Goal: Navigation & Orientation: Find specific page/section

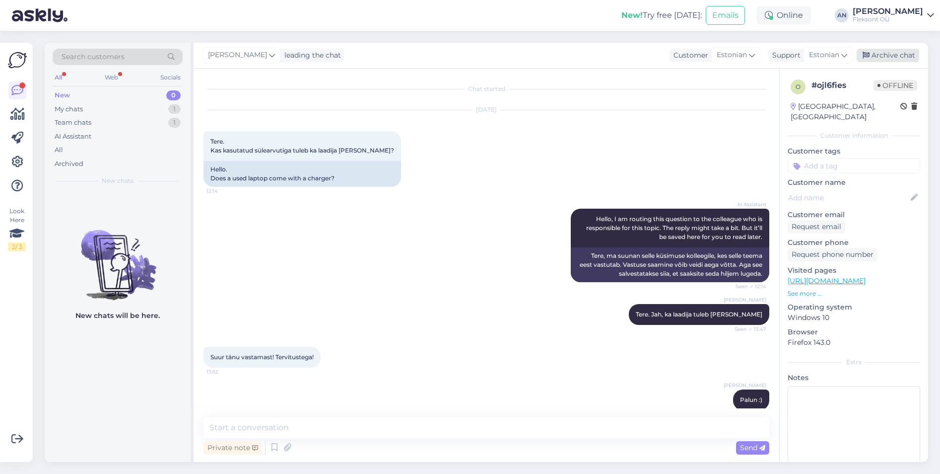
scroll to position [13, 0]
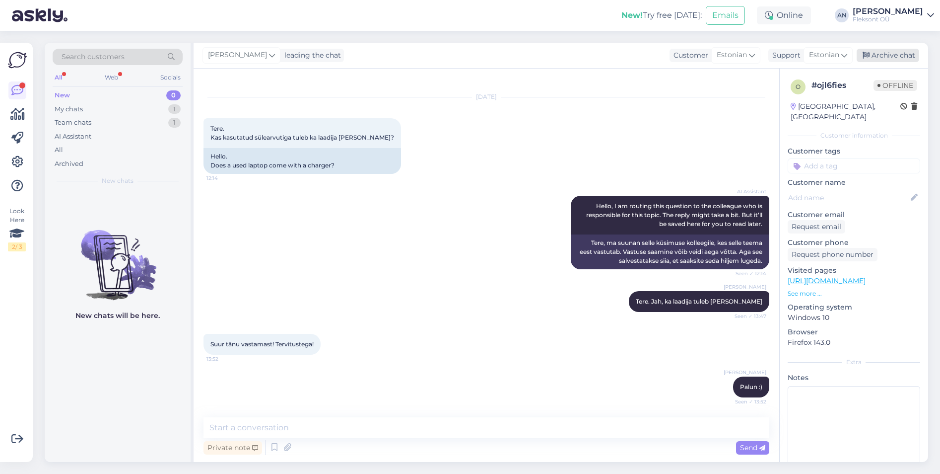
click at [899, 53] on div "Archive chat" at bounding box center [888, 55] width 63 height 13
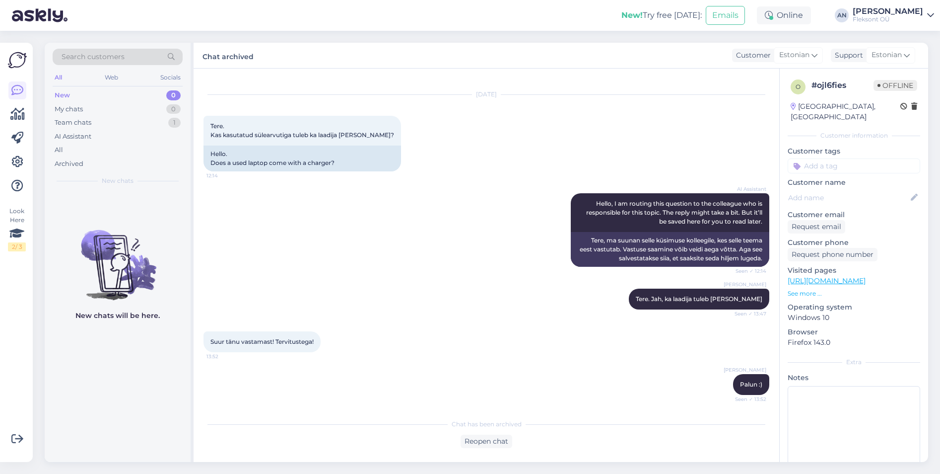
scroll to position [16, 0]
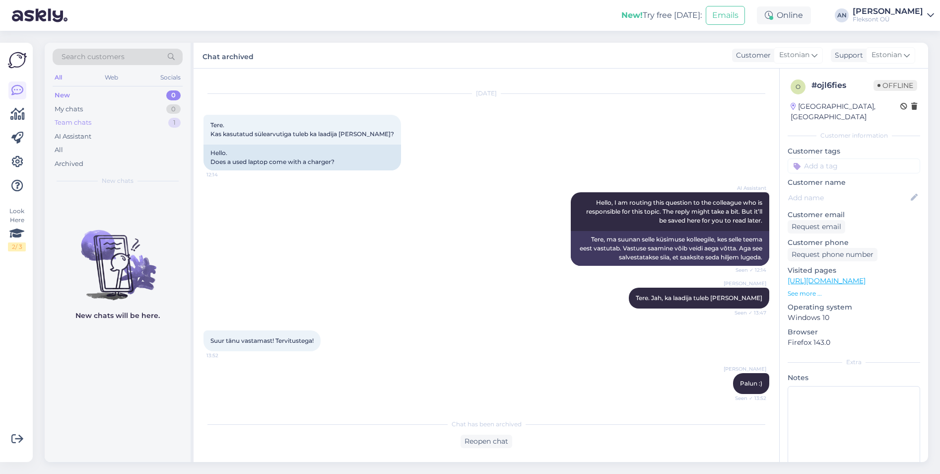
click at [70, 120] on div "Team chats" at bounding box center [73, 123] width 37 height 10
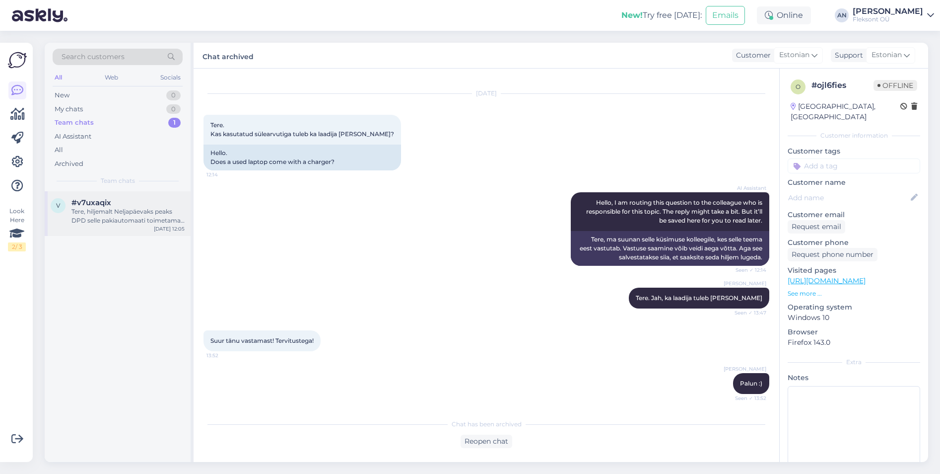
click at [123, 215] on div "Tere, hiljemalt Neljapäevaks peaks DPD selle pakiautomaati toimetama. Otse tarn…" at bounding box center [127, 216] width 113 height 18
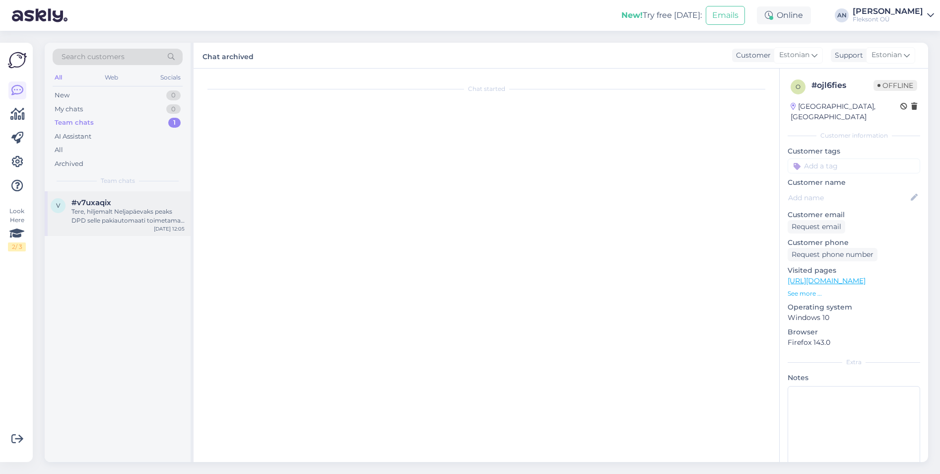
scroll to position [0, 0]
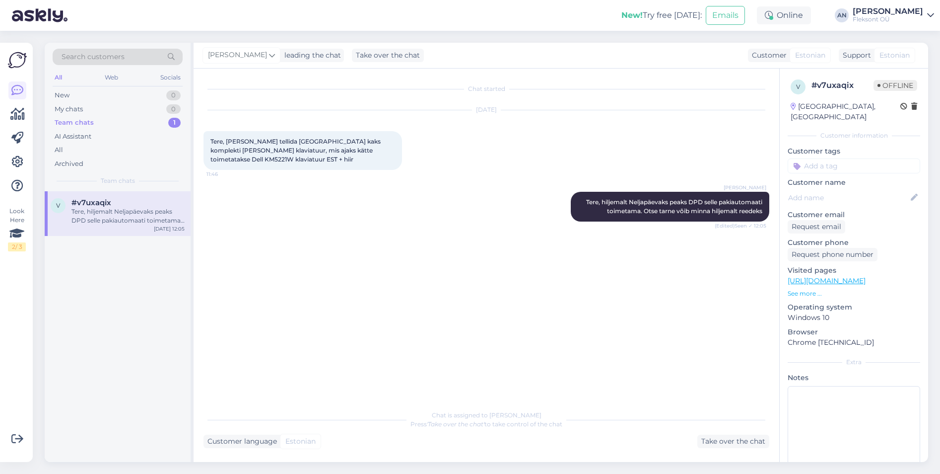
click at [430, 258] on div "Chat started [DATE] Tere, [PERSON_NAME] tellida [GEOGRAPHIC_DATA] kaks komplekt…" at bounding box center [491, 236] width 575 height 317
click at [79, 121] on div "Team chats" at bounding box center [74, 123] width 39 height 10
click at [82, 137] on div "AI Assistant" at bounding box center [73, 137] width 37 height 10
click at [72, 121] on div "Team chats" at bounding box center [73, 123] width 37 height 10
click at [549, 288] on div "Chat started [DATE] Tere, [PERSON_NAME] tellida [GEOGRAPHIC_DATA] kaks komplekt…" at bounding box center [491, 236] width 575 height 317
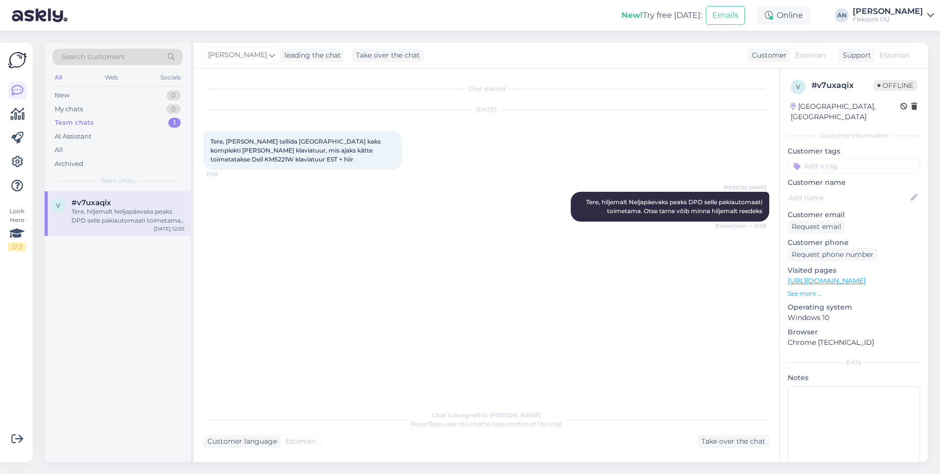
click at [580, 297] on div "Chat started [DATE] Tere, [PERSON_NAME] tellida [GEOGRAPHIC_DATA] kaks komplekt…" at bounding box center [491, 236] width 575 height 317
click at [622, 288] on div "Chat started [DATE] Tere, [PERSON_NAME] tellida [GEOGRAPHIC_DATA] kaks komplekt…" at bounding box center [491, 236] width 575 height 317
